Goal: Task Accomplishment & Management: Manage account settings

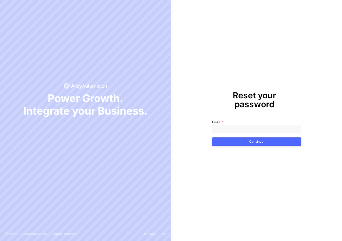
click at [256, 125] on input "Email" at bounding box center [256, 129] width 89 height 8
type input "[EMAIL_ADDRESS][DOMAIN_NAME]"
click at [234, 139] on button "Continue" at bounding box center [256, 142] width 89 height 8
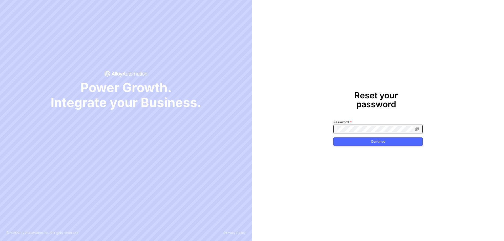
click at [418, 127] on icon at bounding box center [417, 128] width 4 height 3
click at [375, 140] on div "Continue" at bounding box center [378, 142] width 14 height 4
click at [373, 140] on div "Continue" at bounding box center [378, 142] width 14 height 4
